Goal: Information Seeking & Learning: Understand process/instructions

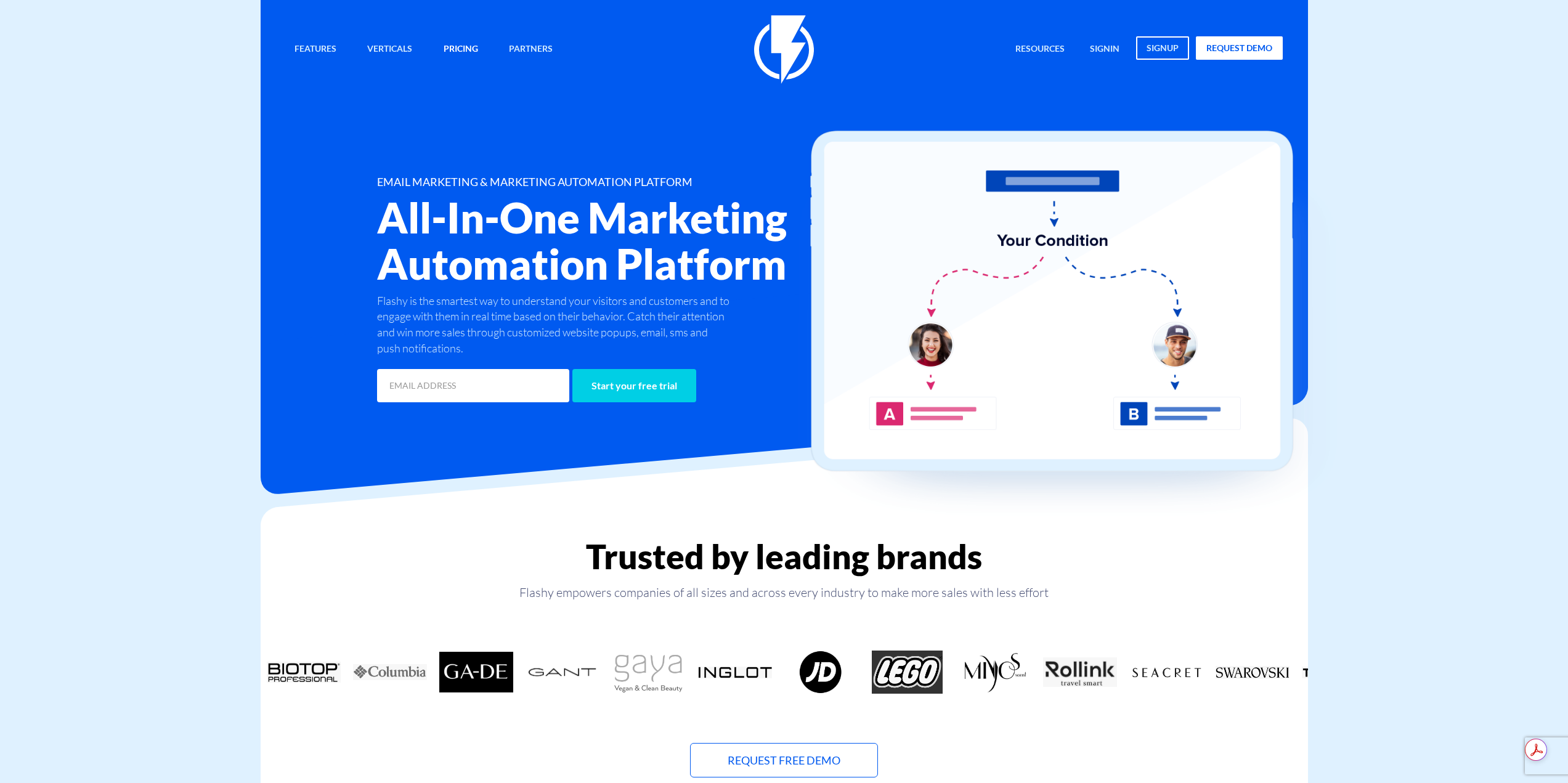
click at [467, 44] on link "Pricing" at bounding box center [460, 49] width 53 height 27
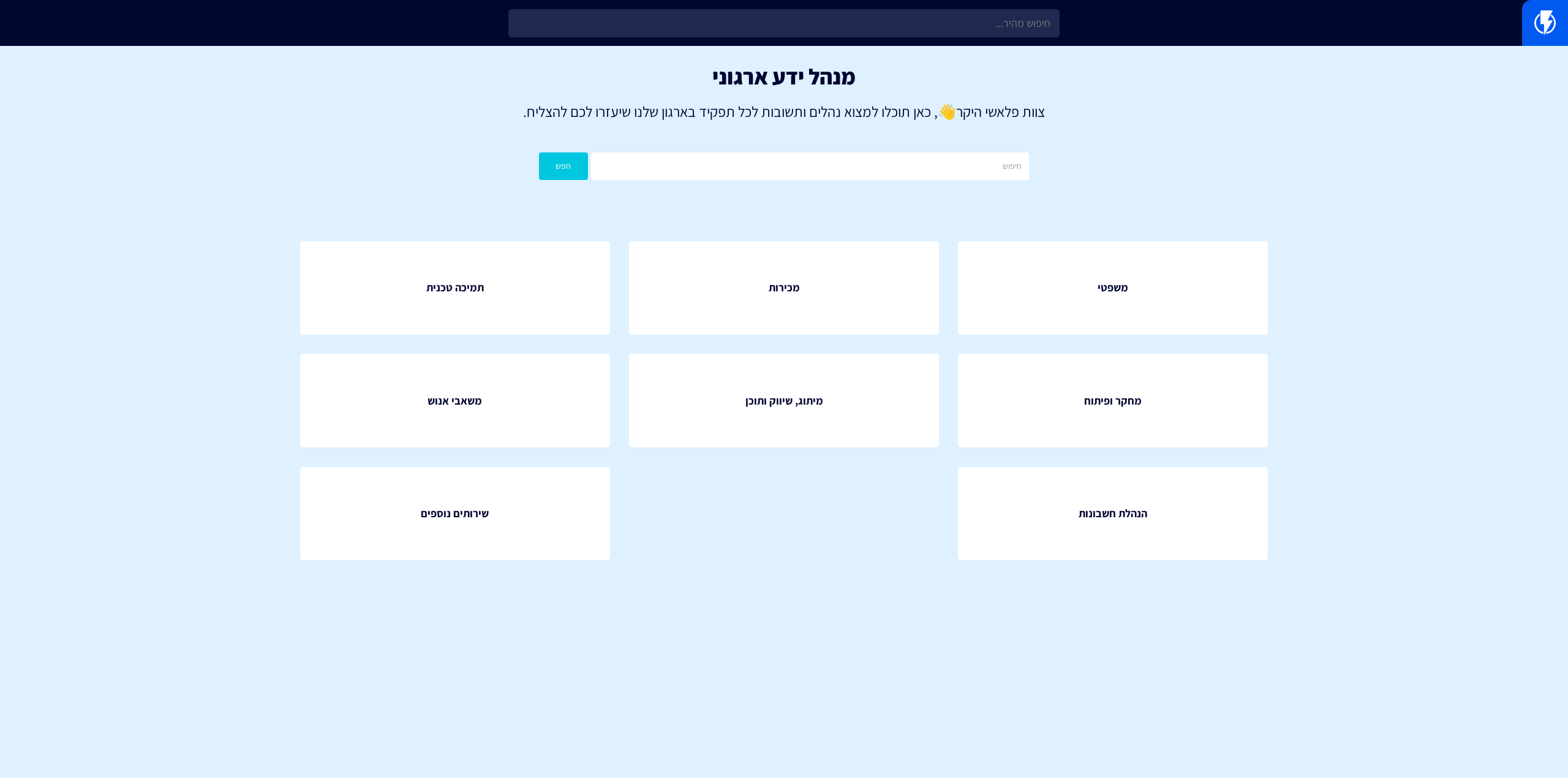
click at [902, 25] on input "text" at bounding box center [784, 23] width 551 height 28
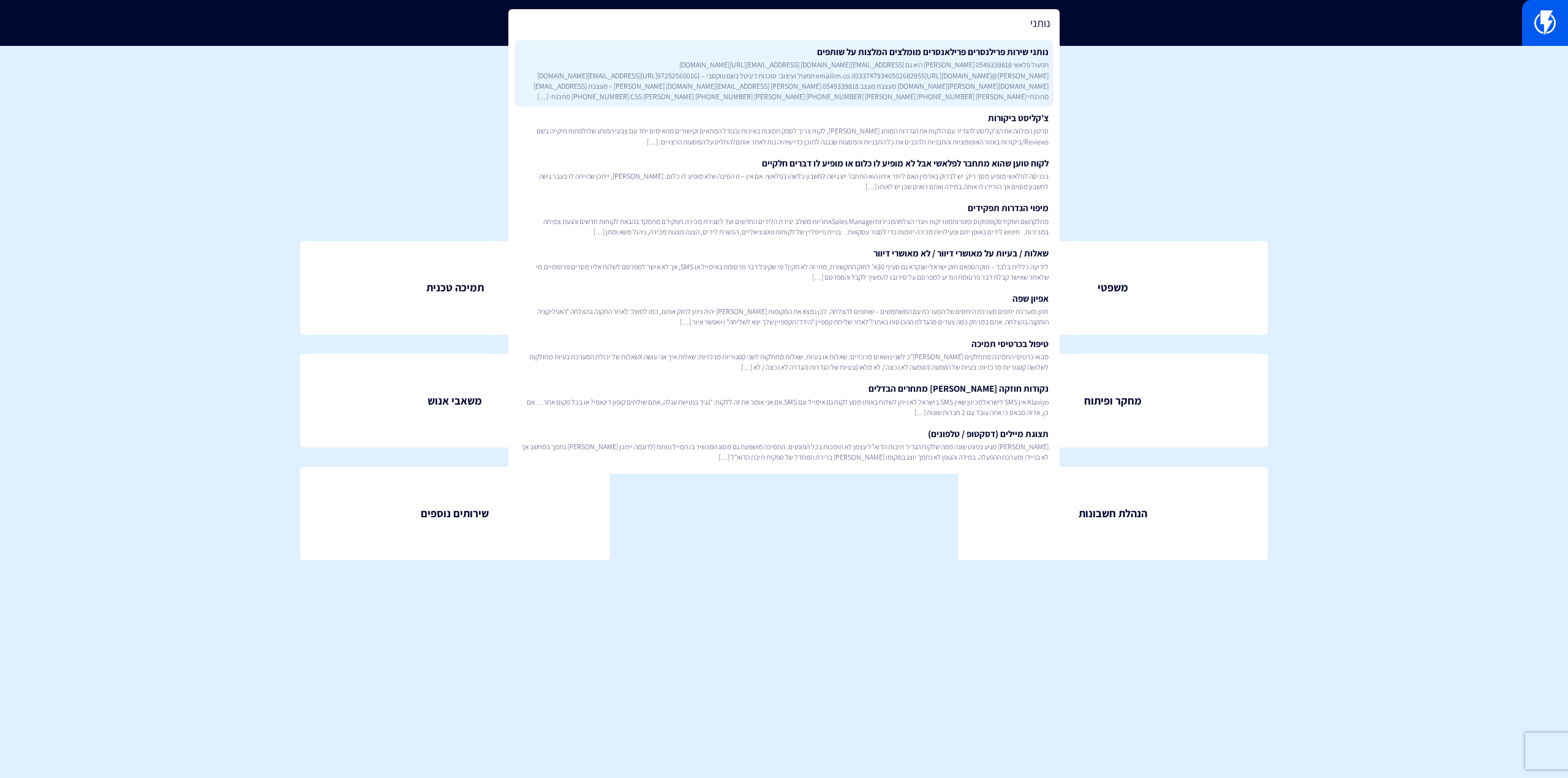
type input "נותני"
click at [898, 52] on link "נותני שירות פרילנסרים פרילאנסרים מומלצים המלצות על שותפים תפעול פלאשי 054933981…" at bounding box center [783, 73] width 539 height 66
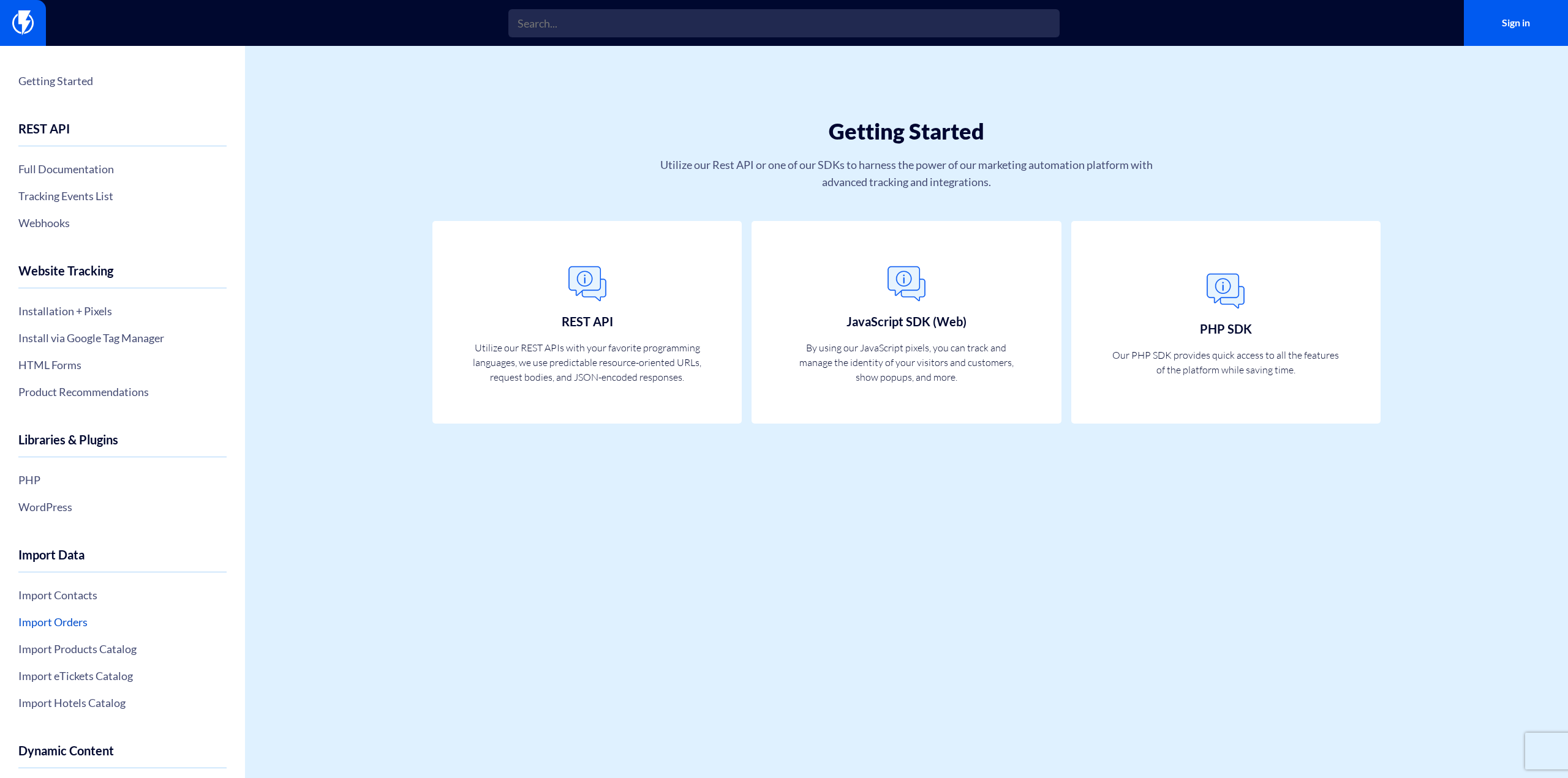
click at [77, 620] on link "Import Orders" at bounding box center [123, 622] width 209 height 21
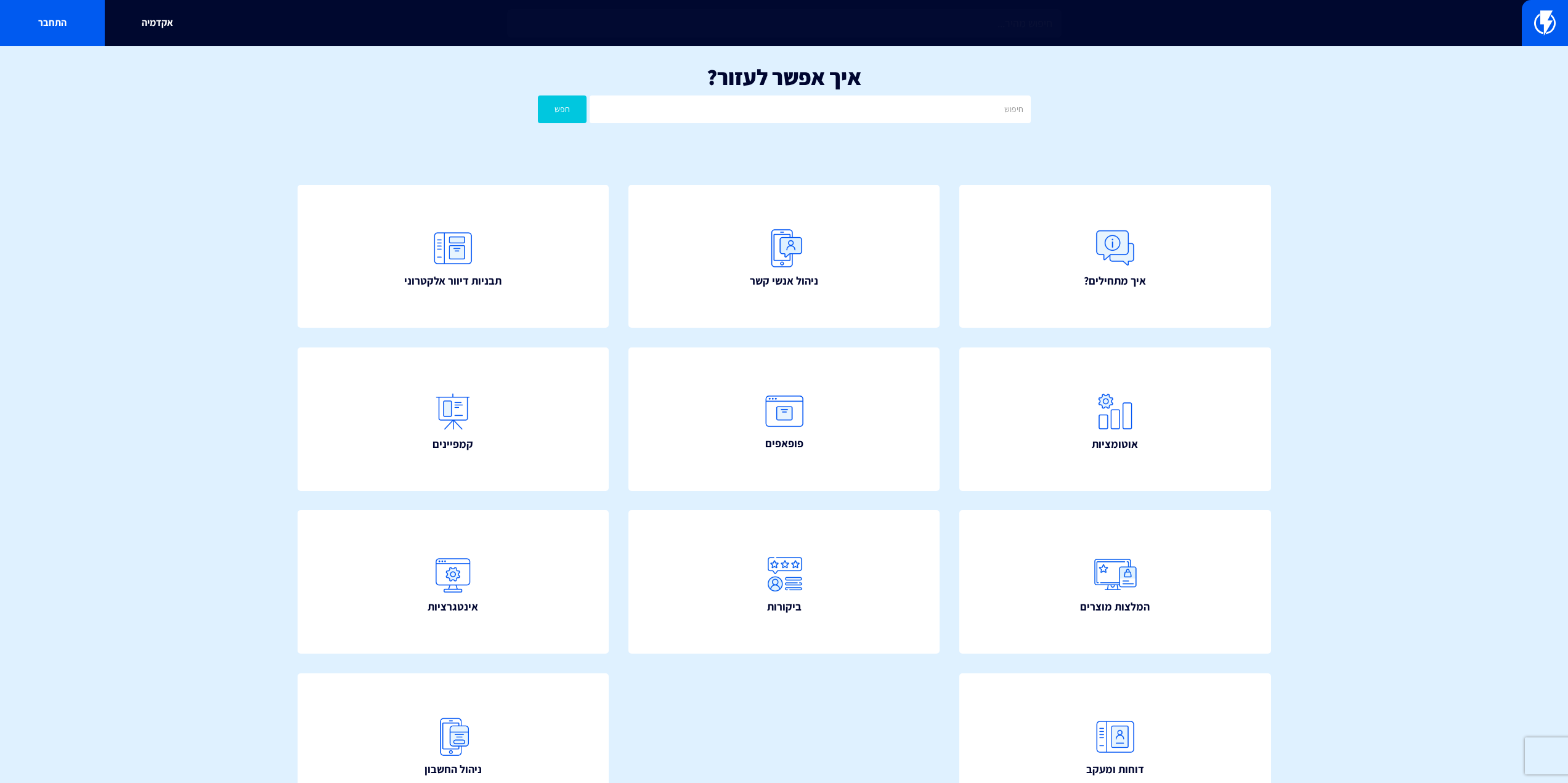
click at [740, 31] on input "text" at bounding box center [784, 23] width 554 height 28
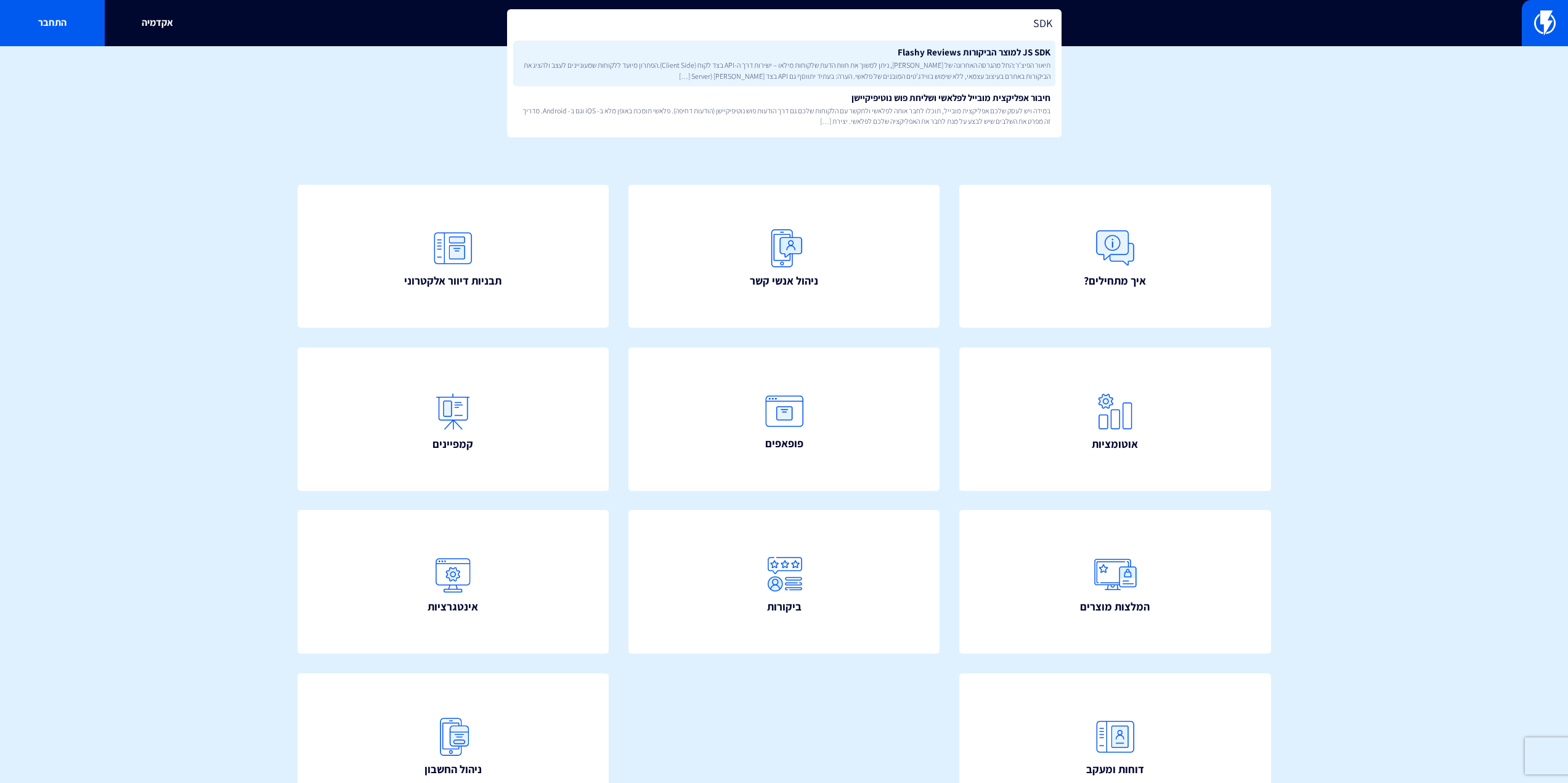
type input "SDK"
click at [758, 52] on link "JS SDK למוצר הביקורות Flashy Reviews תיאור הפיצ’ר:החל מהגרסה האחרונה של פלאשי, …" at bounding box center [784, 63] width 542 height 46
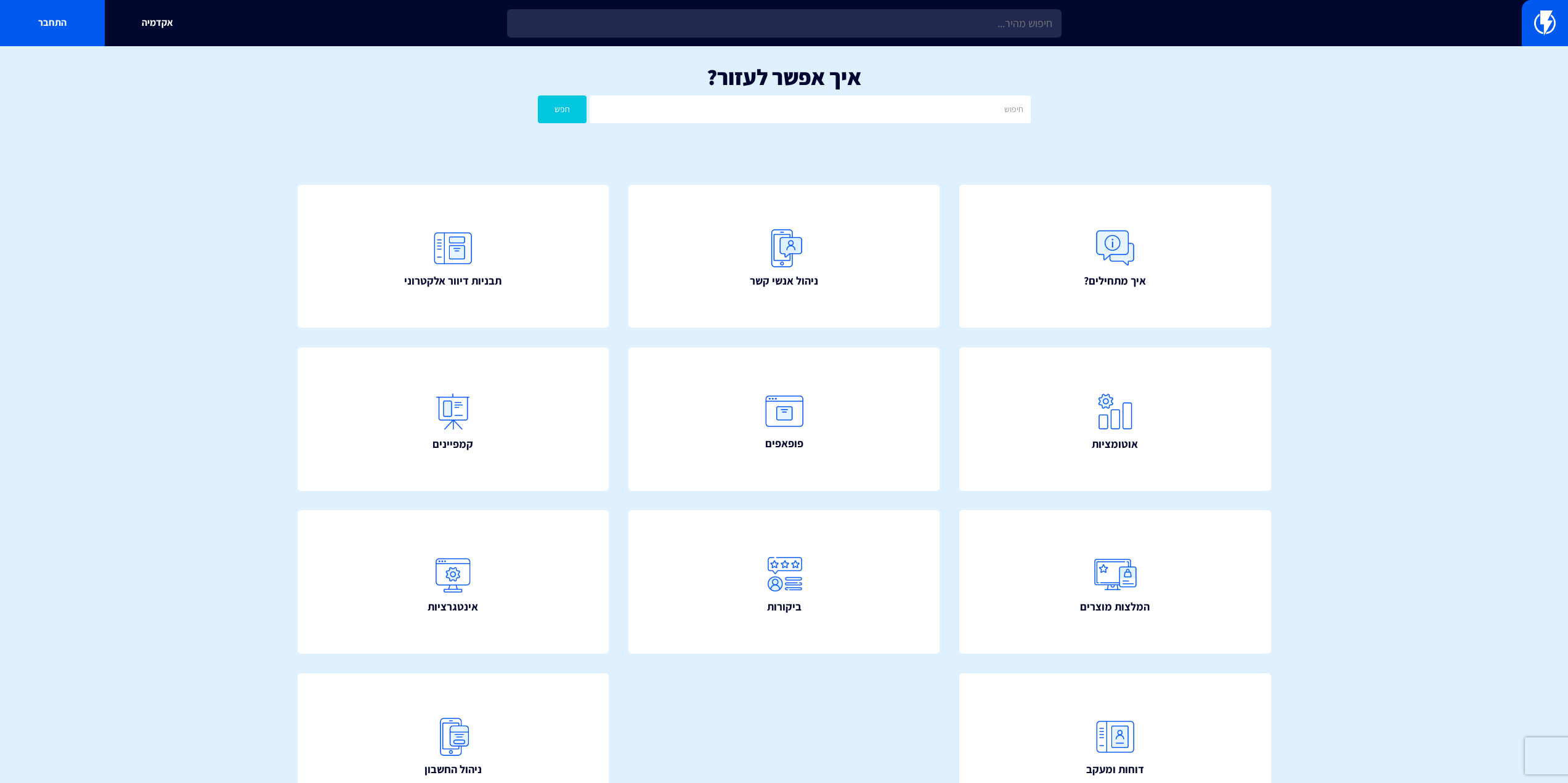
click at [798, 39] on div "אקדמיה התחבר" at bounding box center [784, 23] width 1568 height 46
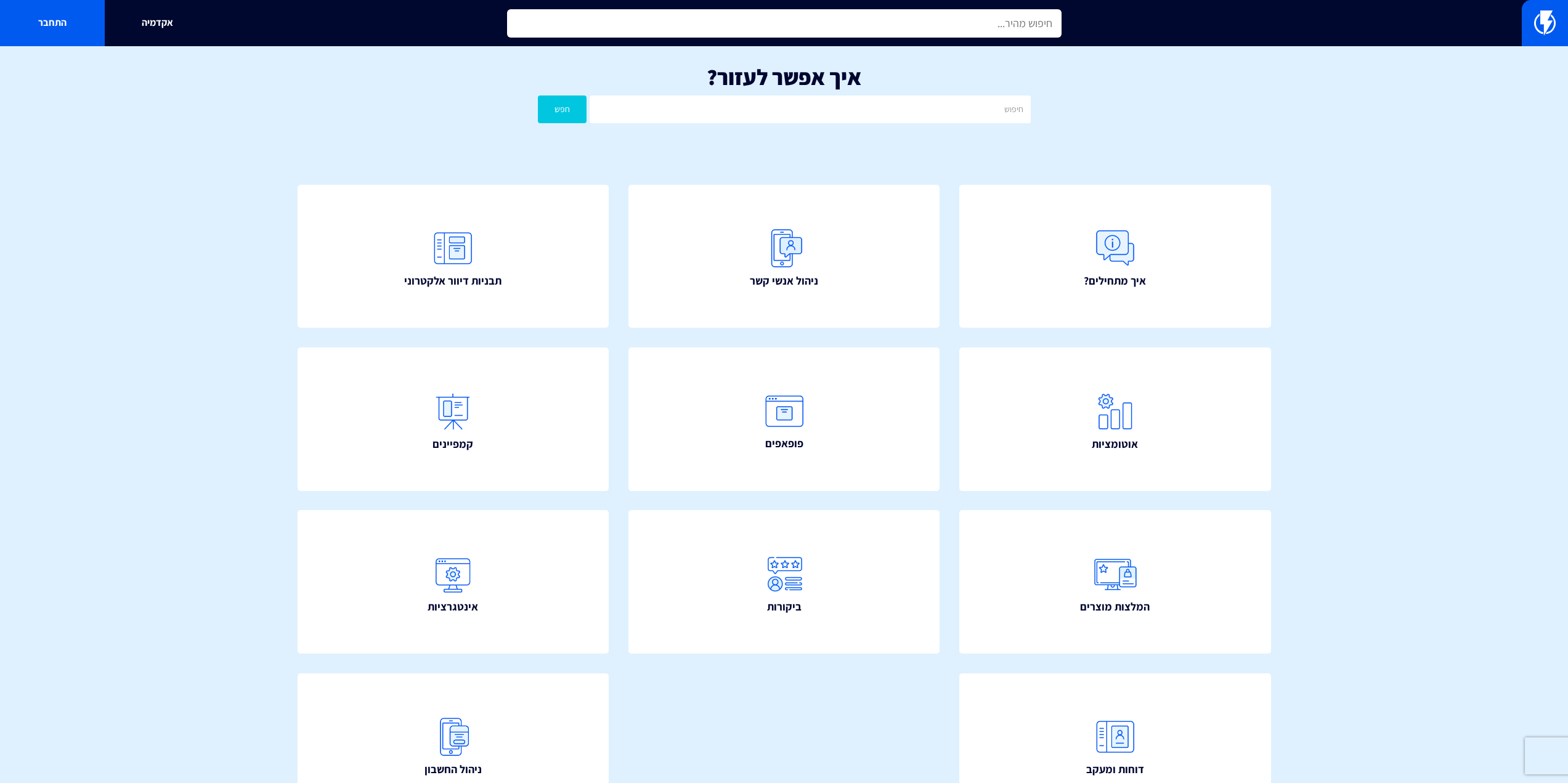
click at [802, 35] on input "text" at bounding box center [784, 23] width 554 height 28
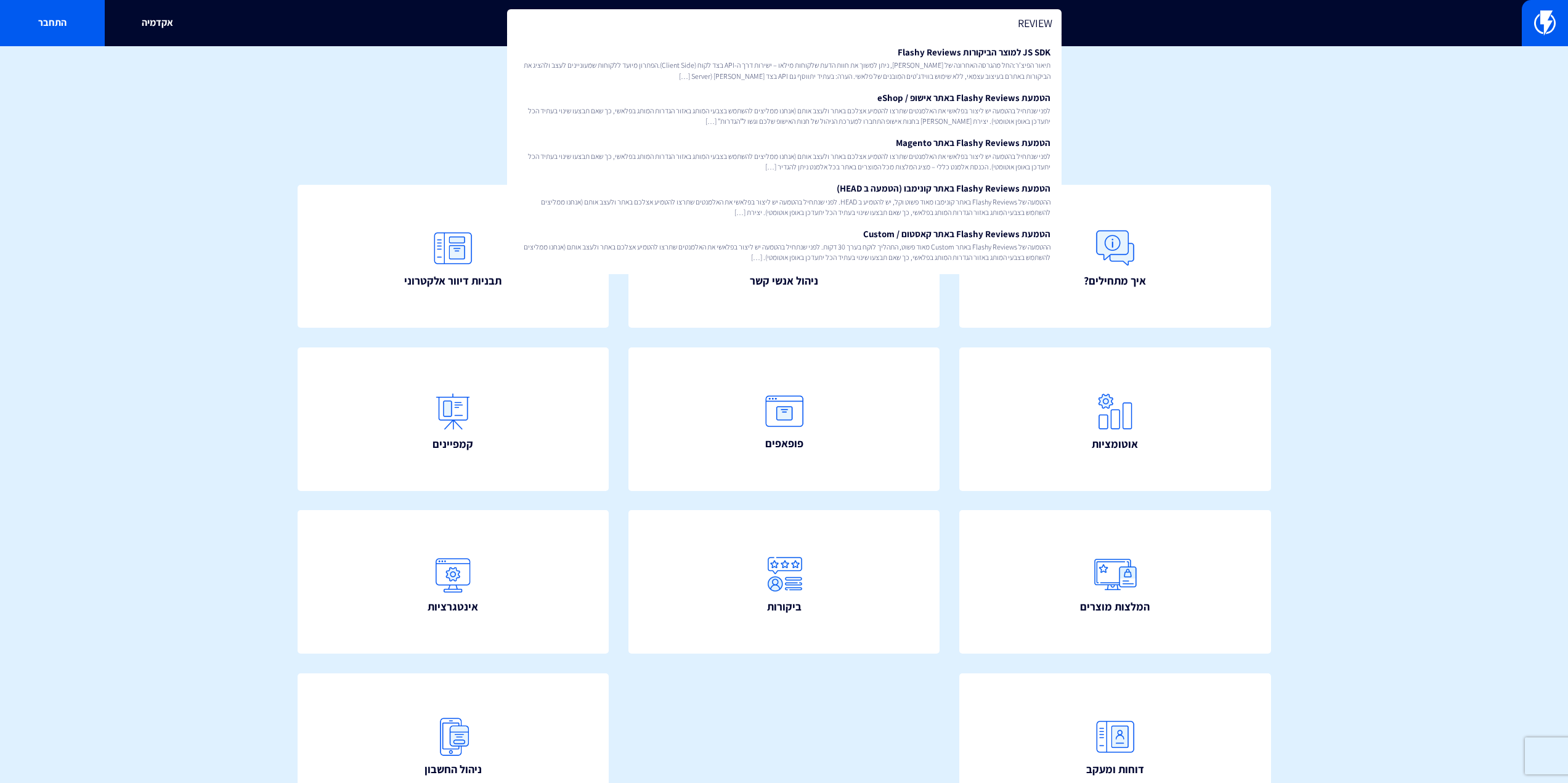
type input "REVIEWS"
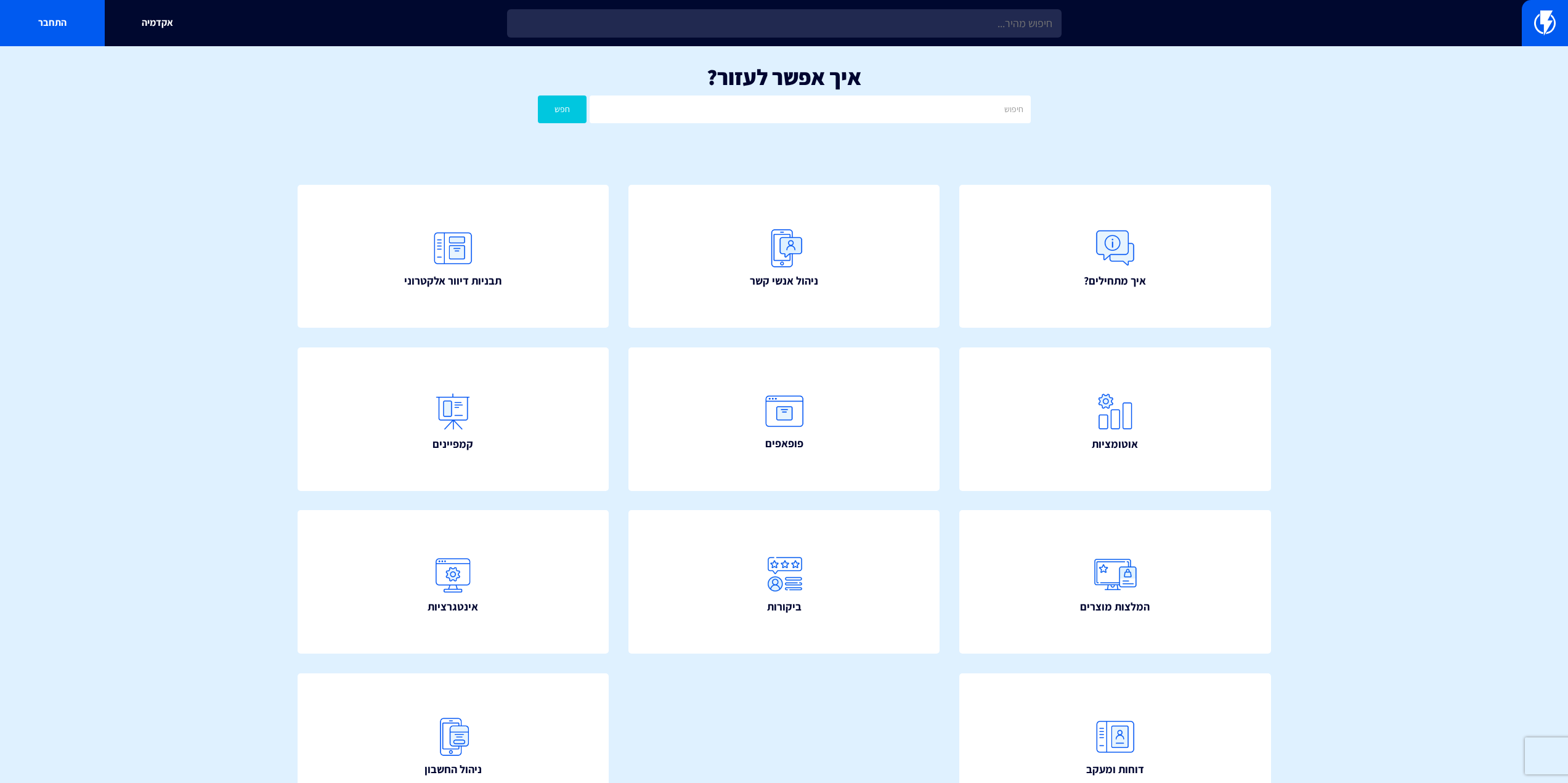
drag, startPoint x: 983, startPoint y: 92, endPoint x: 974, endPoint y: 100, distance: 12.0
click at [974, 98] on div "איך אפשר לעזור? חפש" at bounding box center [784, 97] width 1568 height 102
click at [974, 100] on input "text" at bounding box center [810, 109] width 441 height 27
click at [974, 103] on input "text" at bounding box center [810, 109] width 441 height 27
paste input "REVIEWS"
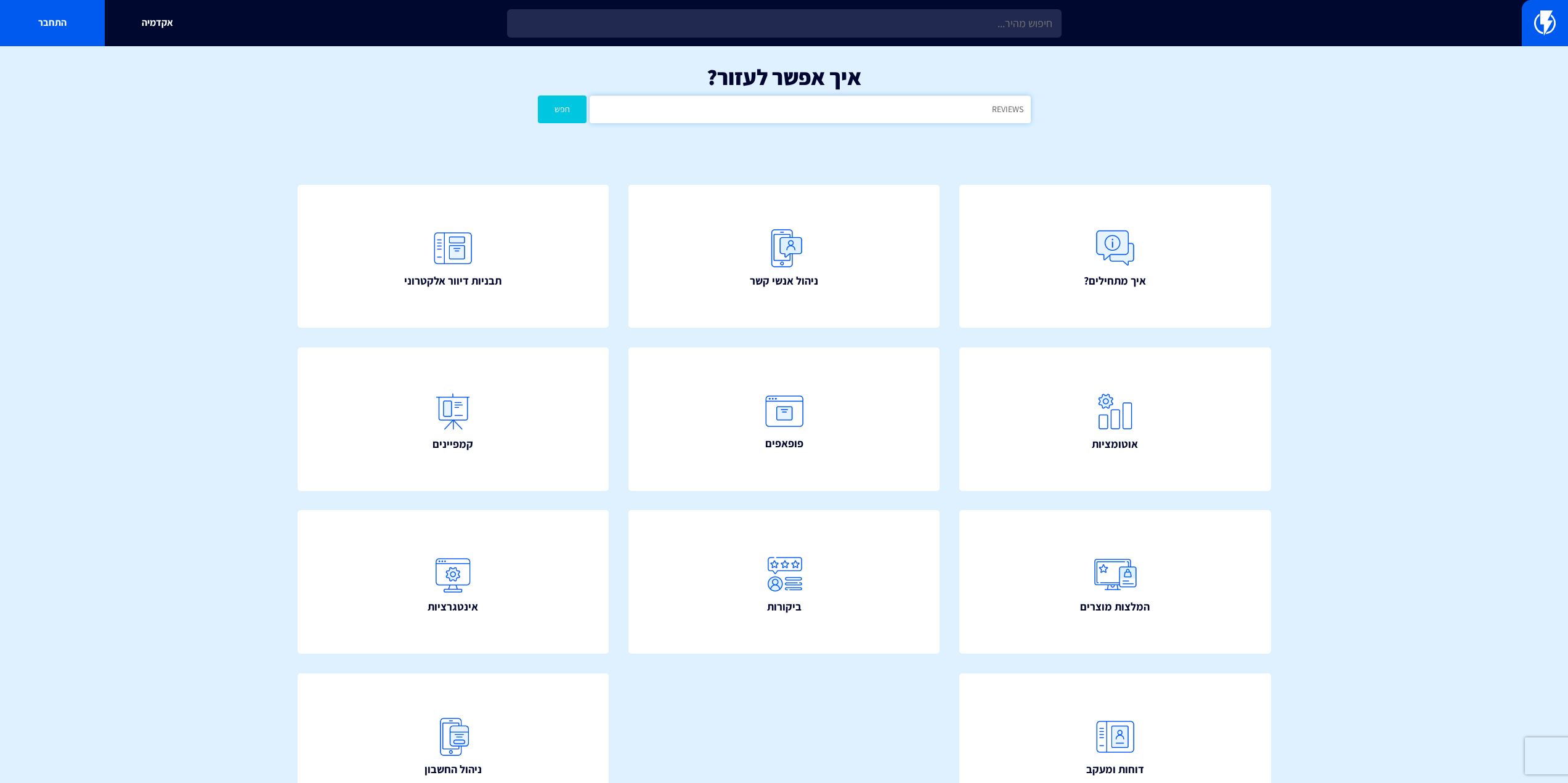
type input "REVIEWS"
click at [538, 96] on button "חפש" at bounding box center [562, 109] width 49 height 27
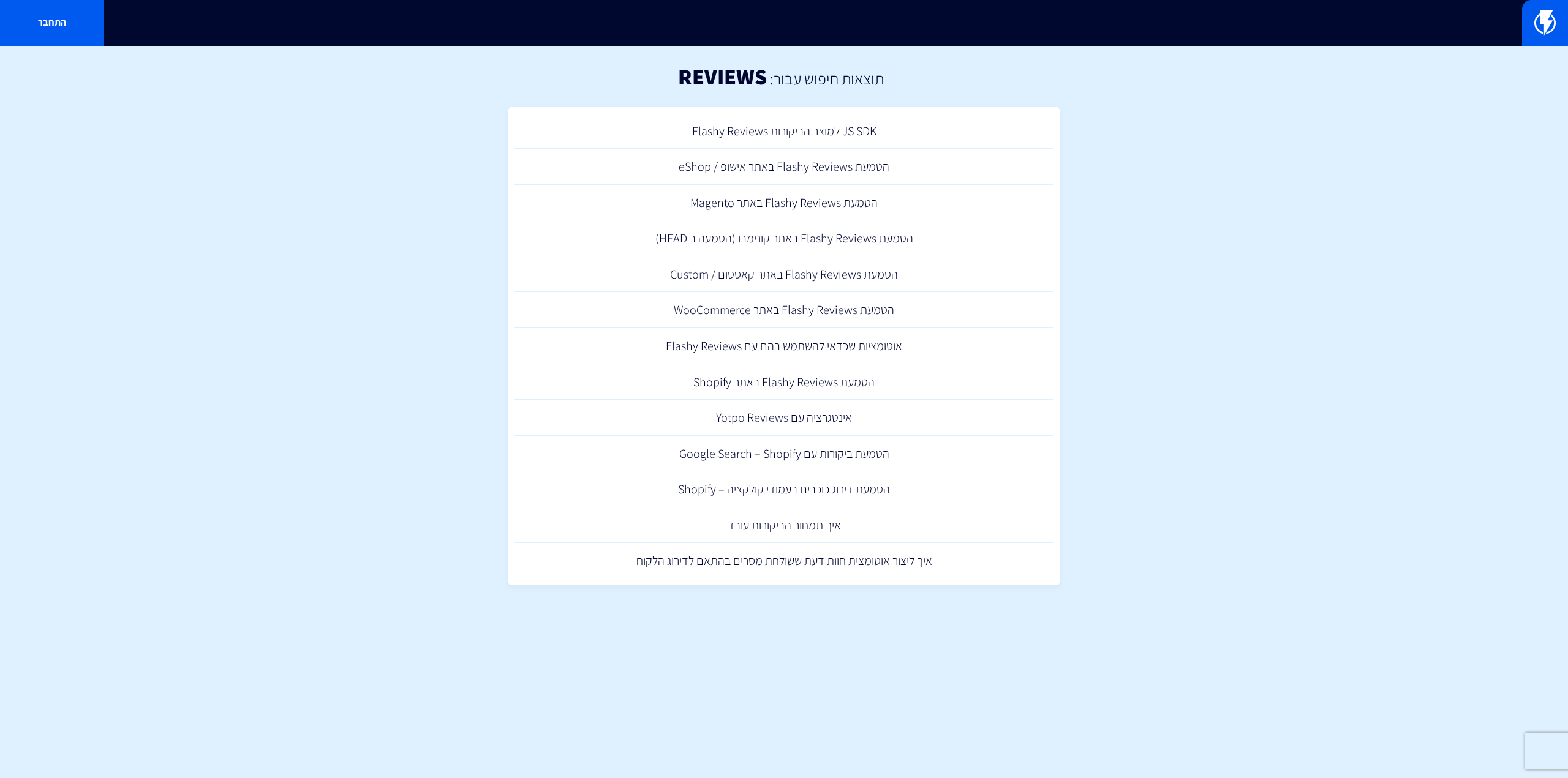
click at [757, 23] on div "התחבר" at bounding box center [784, 23] width 1568 height 46
click at [775, 26] on div "התחבר" at bounding box center [784, 23] width 1568 height 46
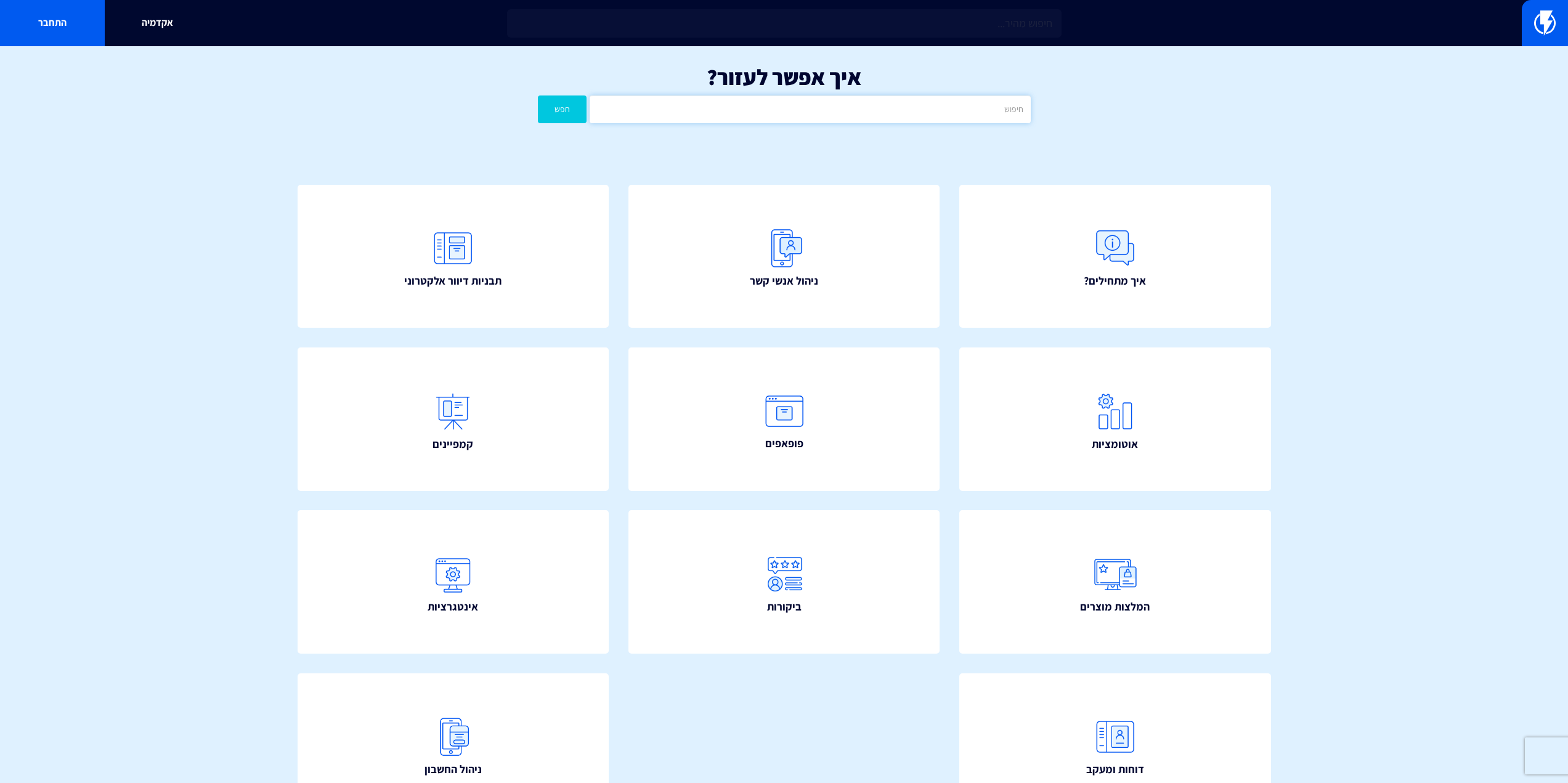
click at [885, 106] on input "text" at bounding box center [810, 109] width 441 height 27
paste input "ביקורות"
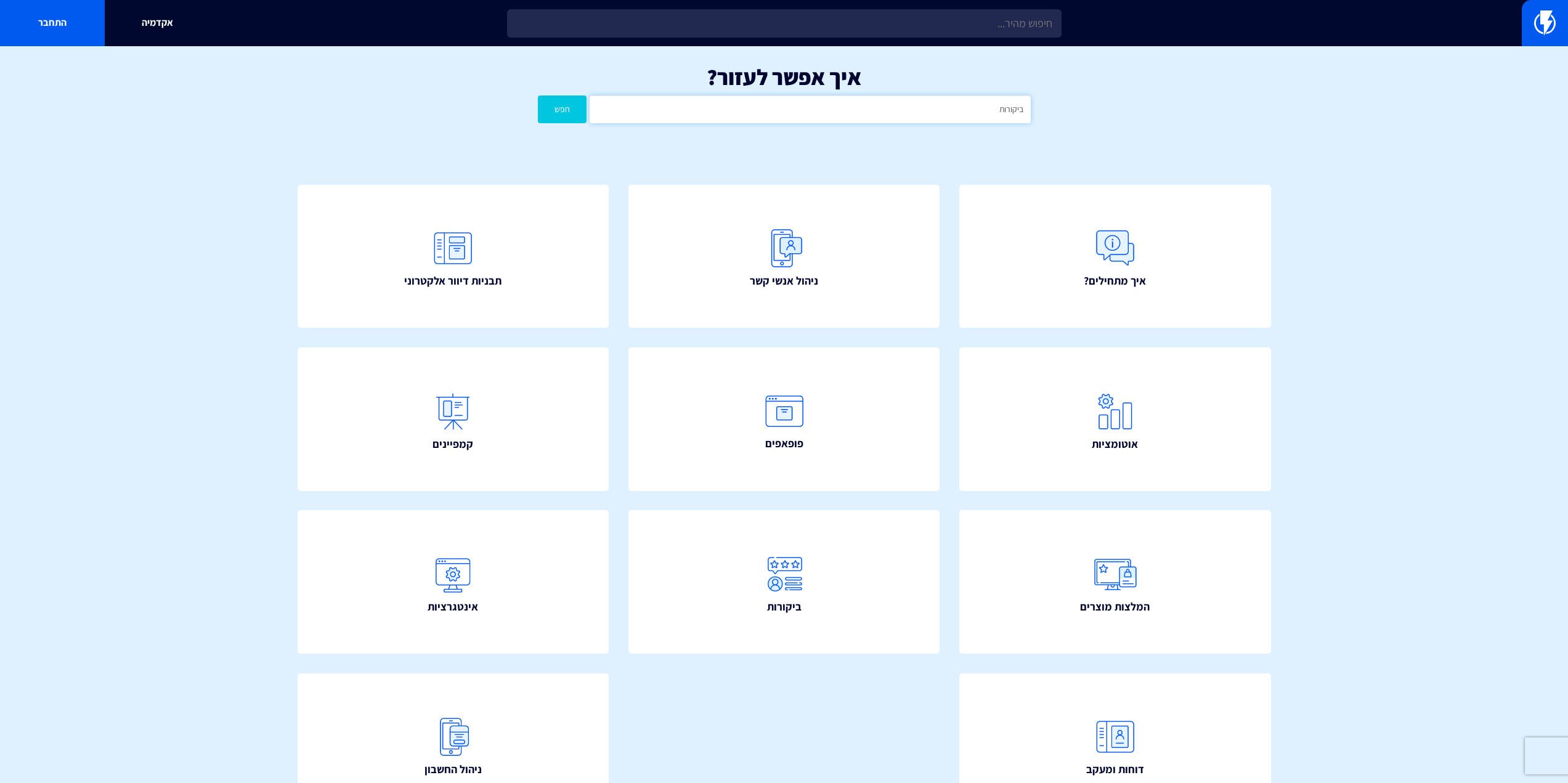
type input "ביקורות"
click at [538, 96] on button "חפש" at bounding box center [562, 109] width 49 height 27
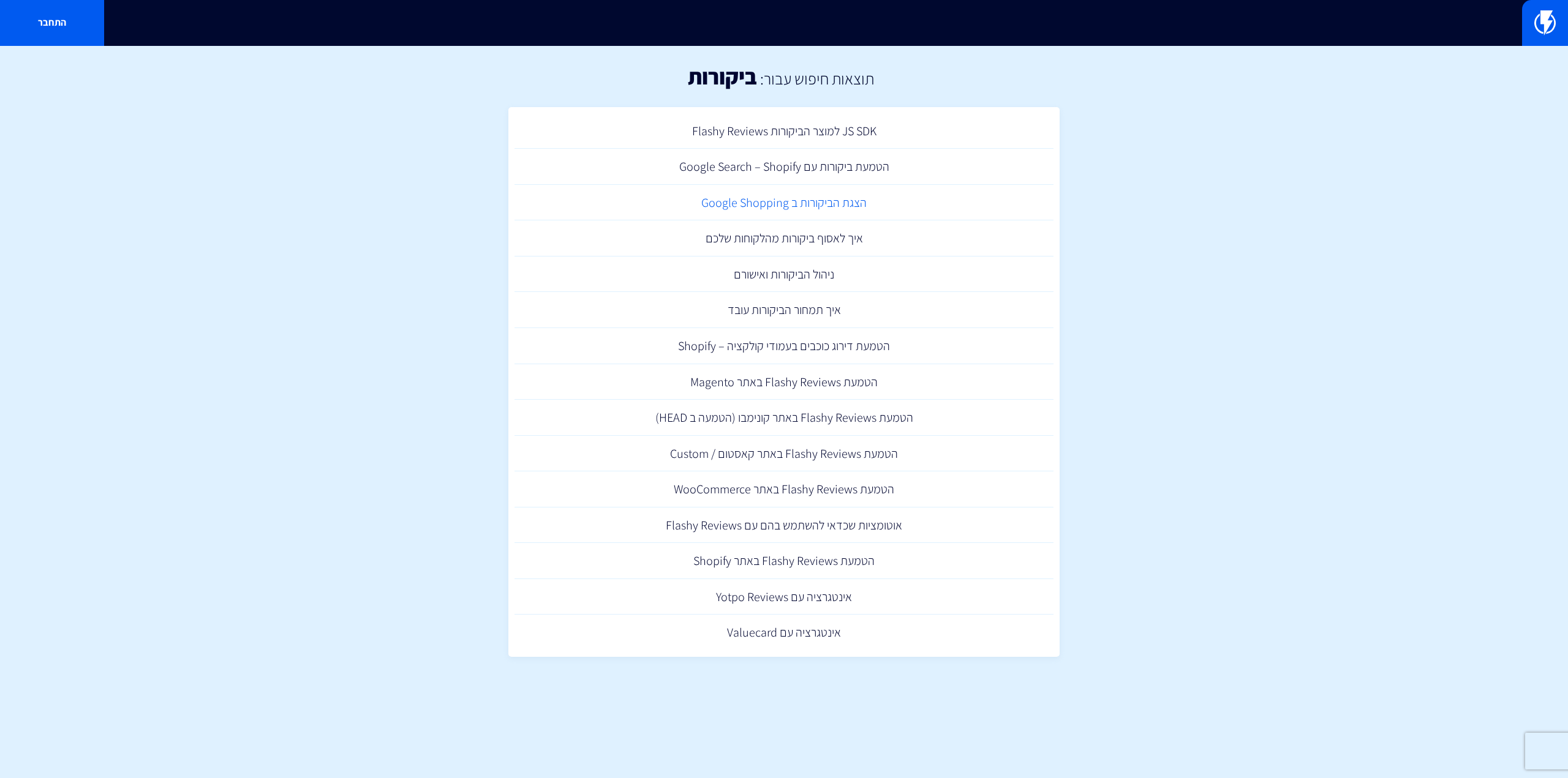
click at [851, 206] on link "הצגת הביקורות ב Google Shopping" at bounding box center [783, 203] width 539 height 36
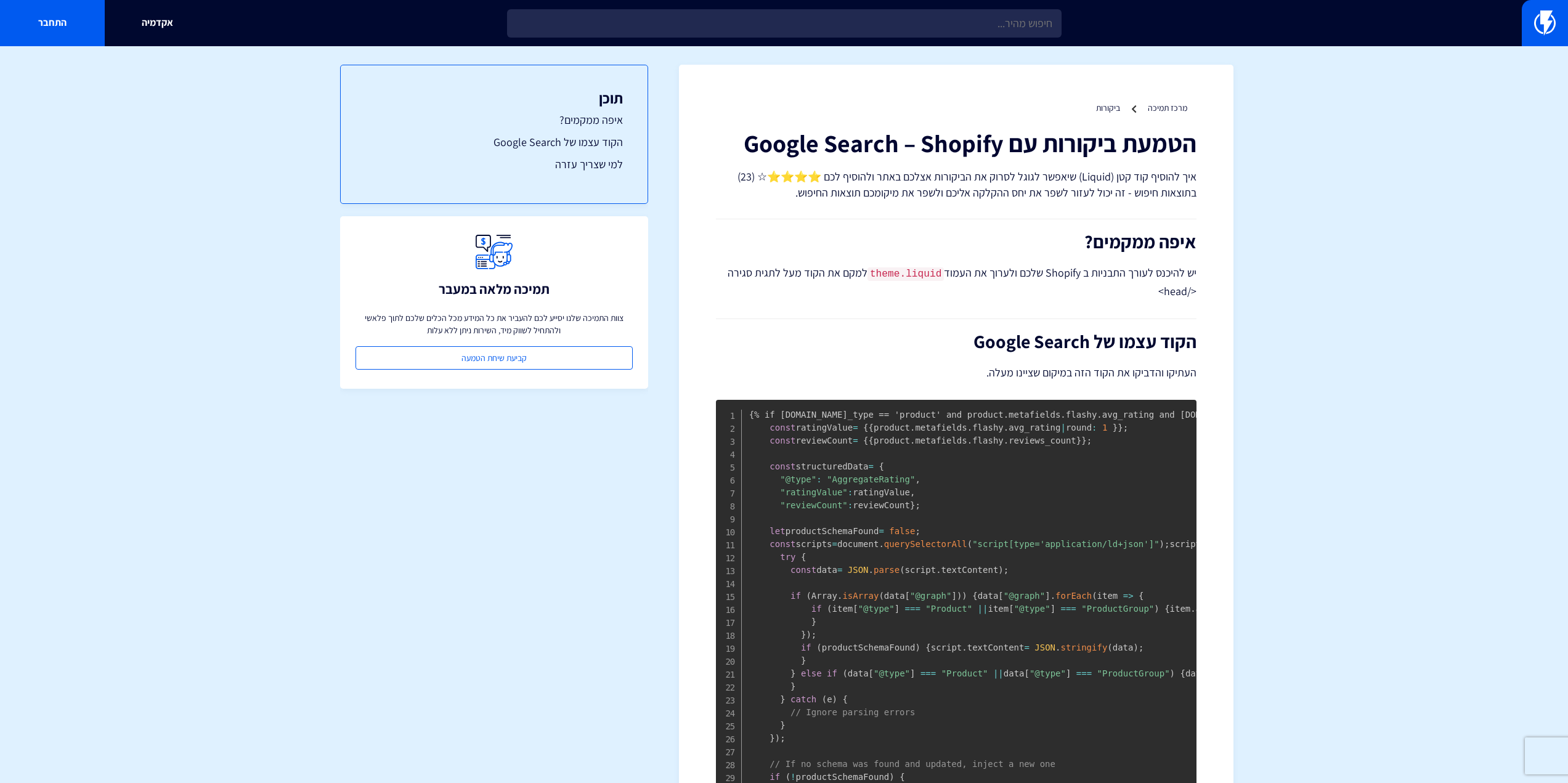
drag, startPoint x: 1298, startPoint y: 321, endPoint x: 1258, endPoint y: 52, distance: 272.0
click at [966, 142] on h1 "הטמעת ביקורות עם Google Search – Shopify" at bounding box center [957, 143] width 480 height 27
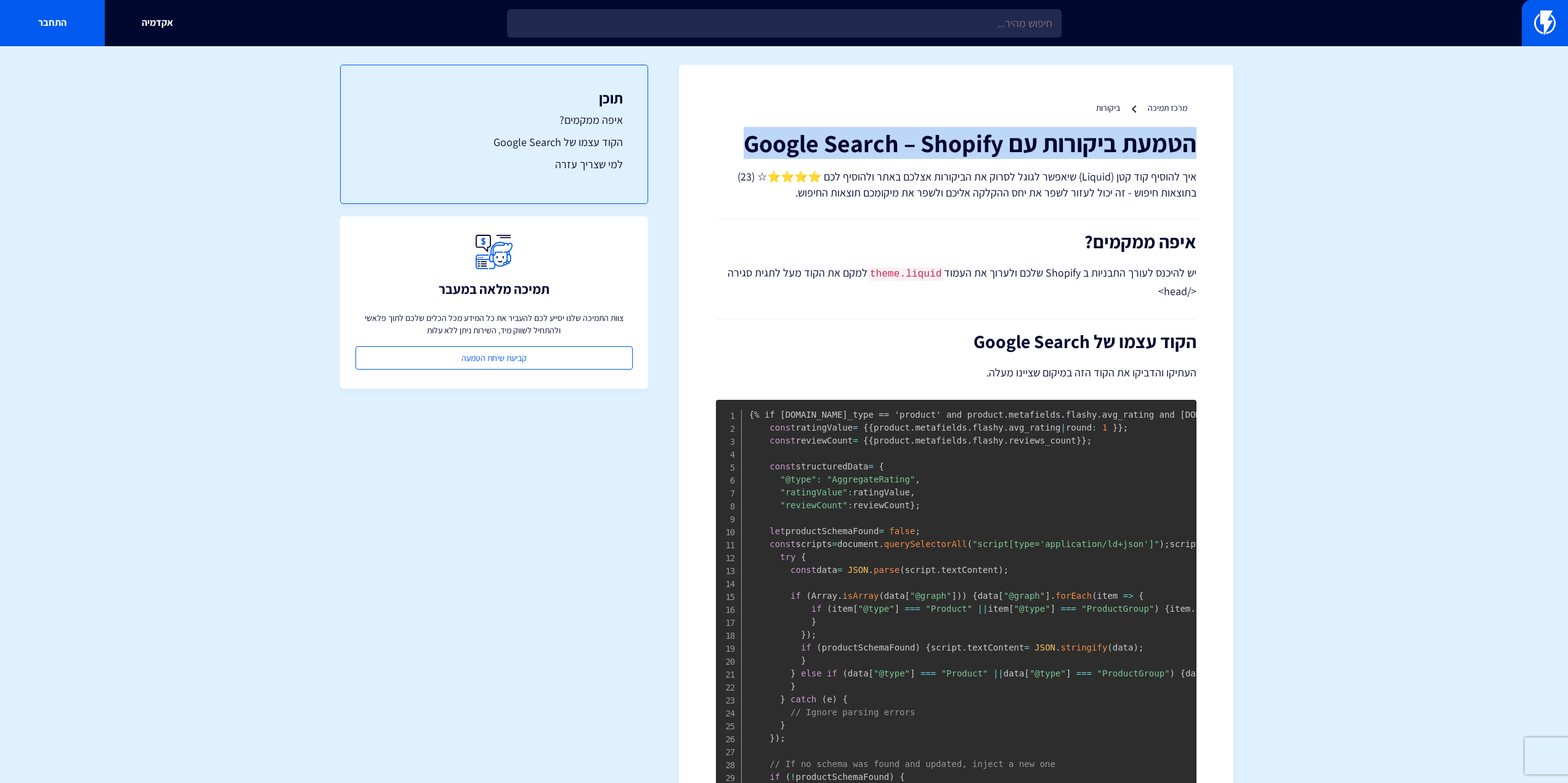
click at [966, 142] on h1 "הטמעת ביקורות עם Google Search – Shopify" at bounding box center [957, 143] width 480 height 27
copy div "הטמעת ביקורות עם Google Search – Shopify"
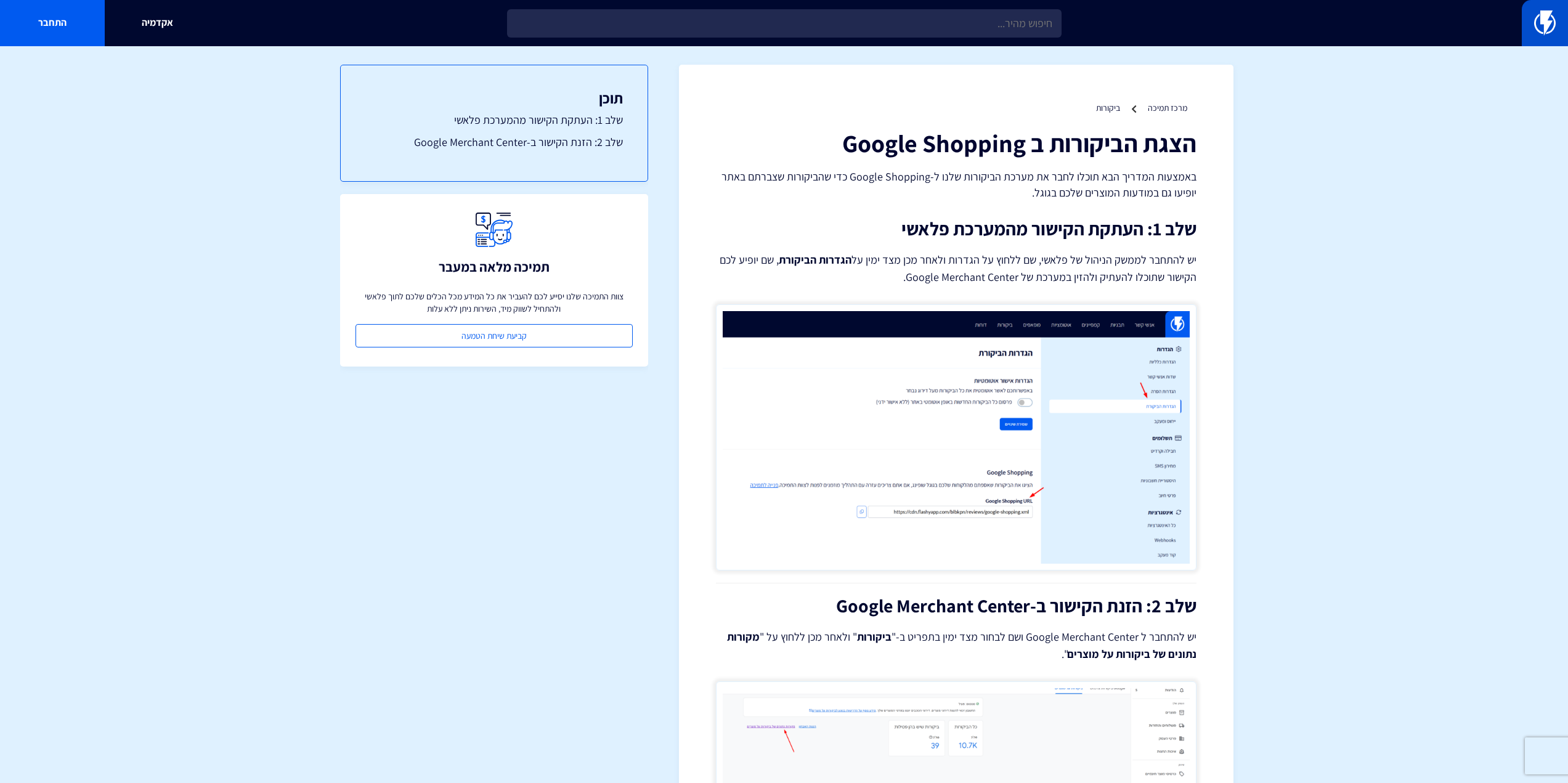
click at [1556, 28] on img at bounding box center [1546, 22] width 22 height 25
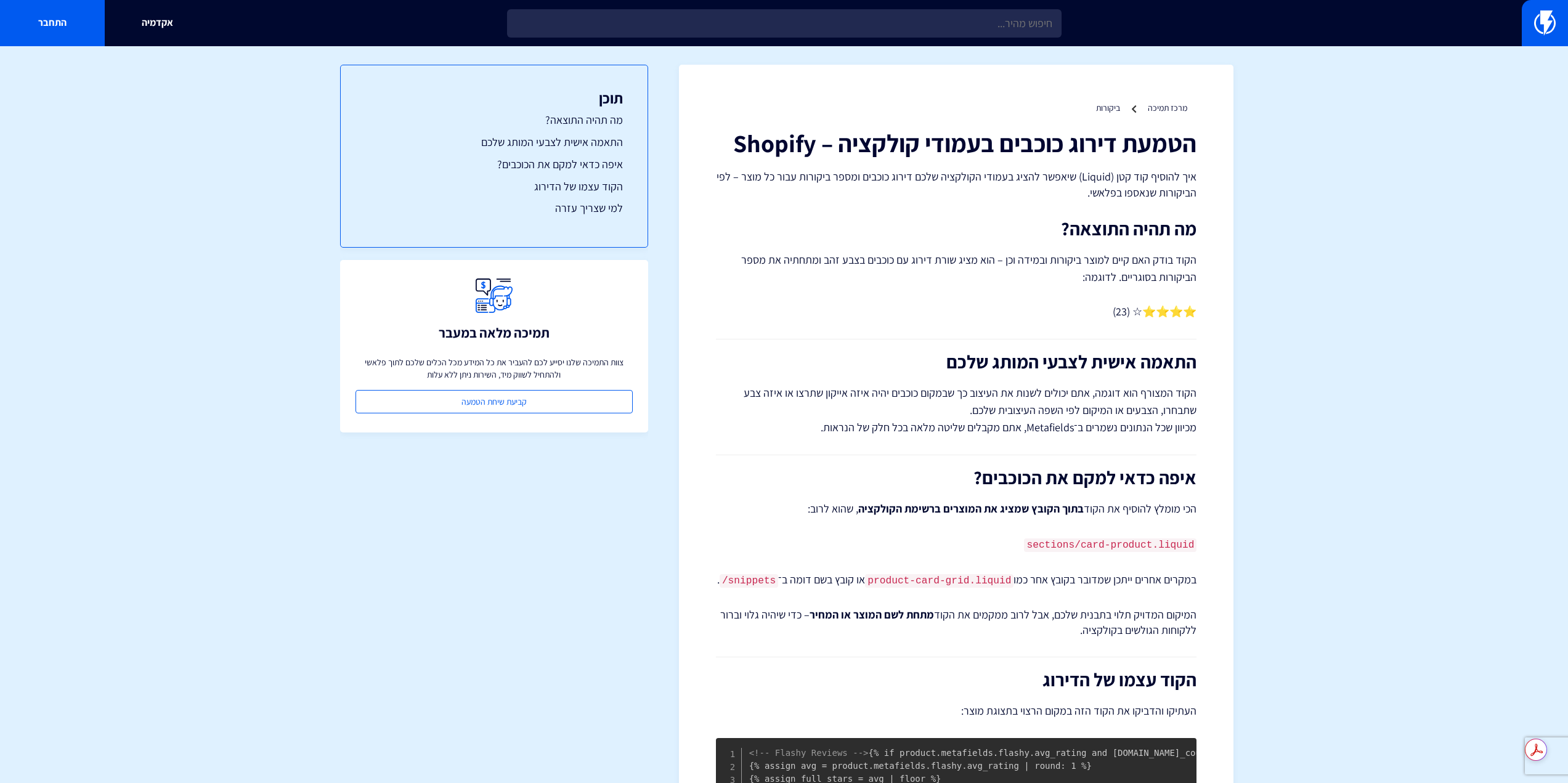
click at [1053, 134] on h1 "הטמעת דירוג כוכבים בעמודי קולקציה – Shopify" at bounding box center [957, 143] width 480 height 27
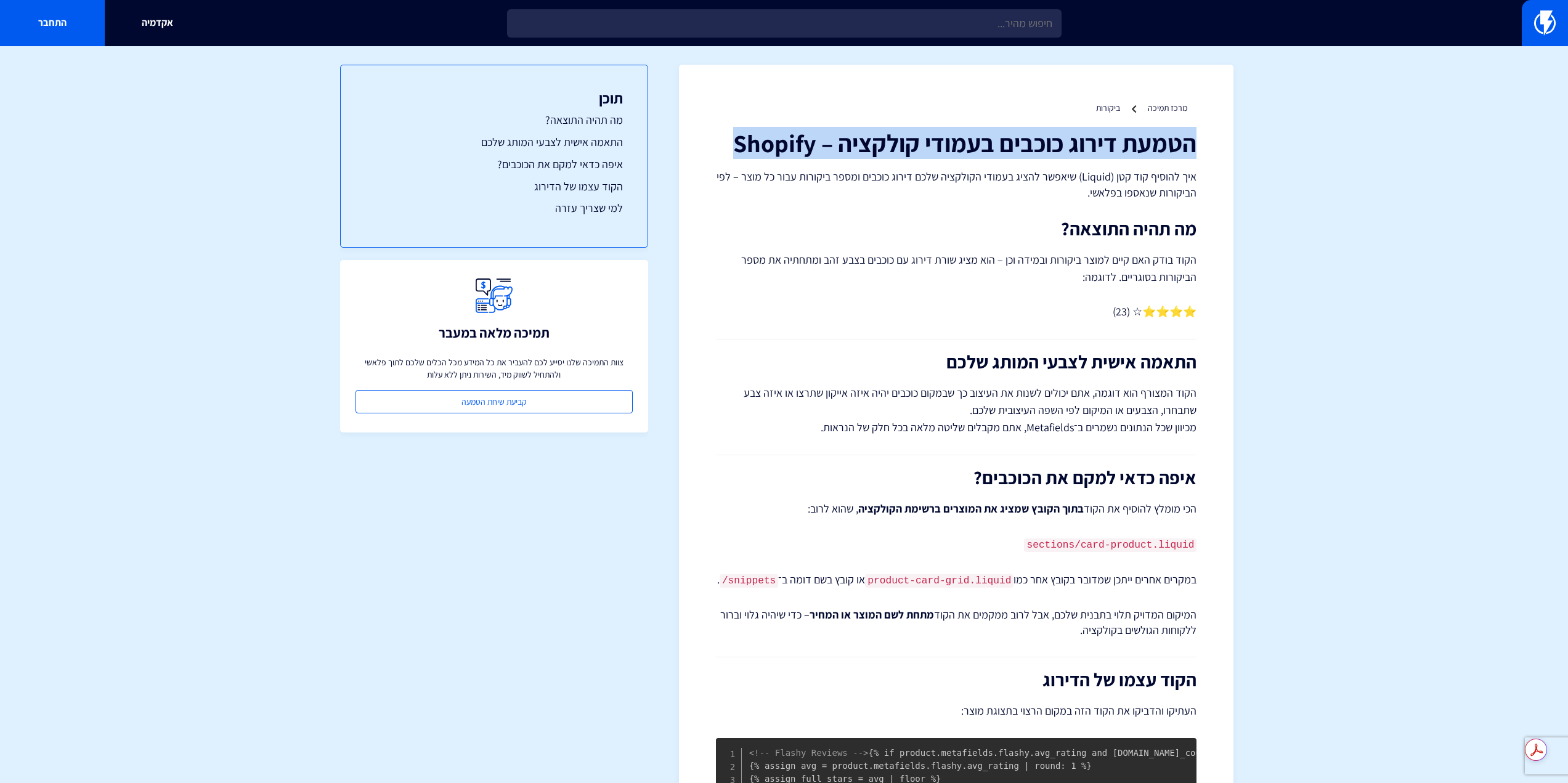
click at [1053, 134] on h1 "הטמעת דירוג כוכבים בעמודי קולקציה – Shopify" at bounding box center [957, 143] width 480 height 27
copy div "הטמעת דירוג כוכבים בעמודי קולקציה – Shopify"
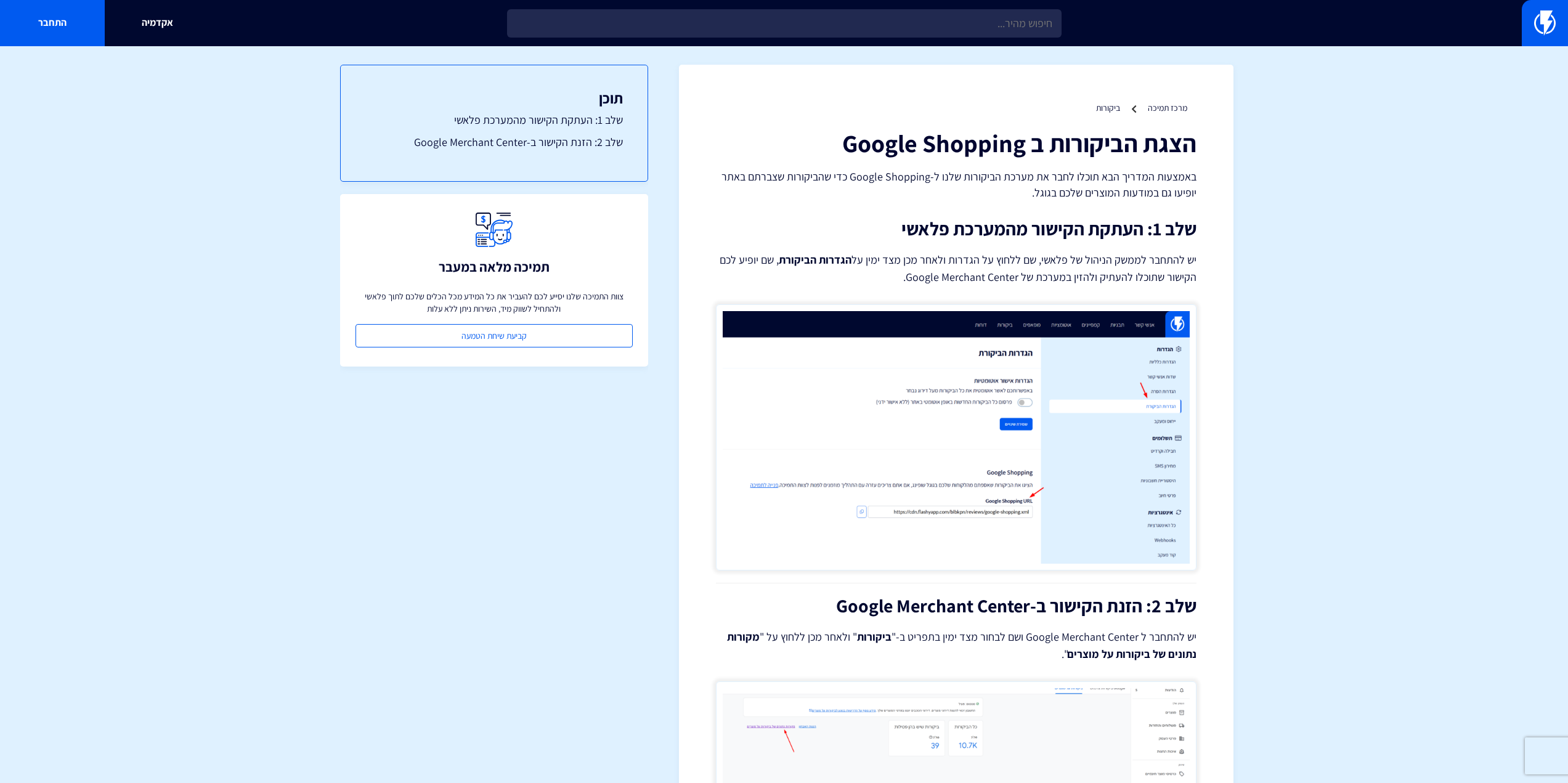
click at [988, 194] on p "באמצעות המדריך הבא תוכלו לחבר את מערכת הביקורות שלנו ל-Google Shopping כדי שהבי…" at bounding box center [957, 184] width 480 height 31
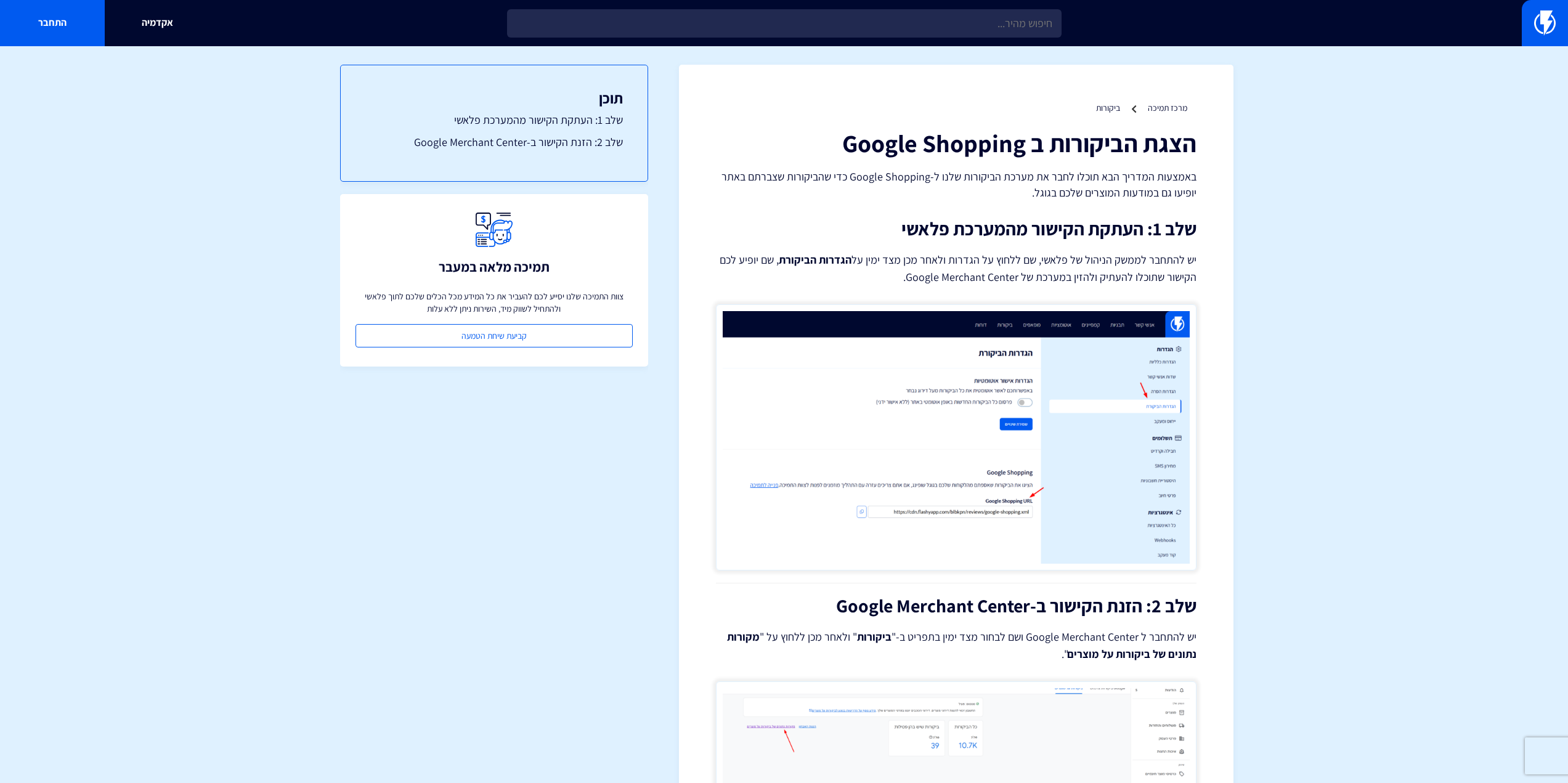
click at [1064, 149] on h1 "הצגת הביקורות ב Google Shopping" at bounding box center [957, 143] width 480 height 27
copy div "הצגת הביקורות ב Google Shopping"
